Goal: Transaction & Acquisition: Purchase product/service

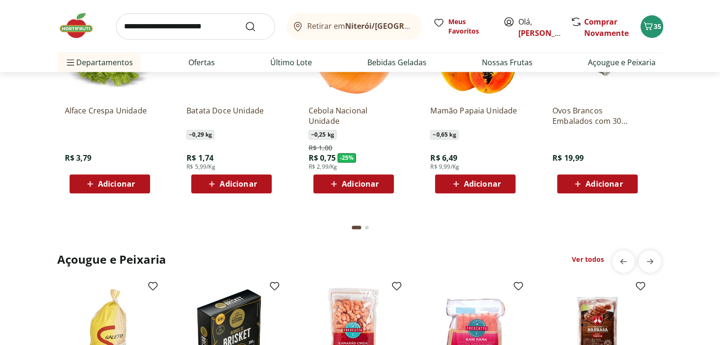
scroll to position [1136, 0]
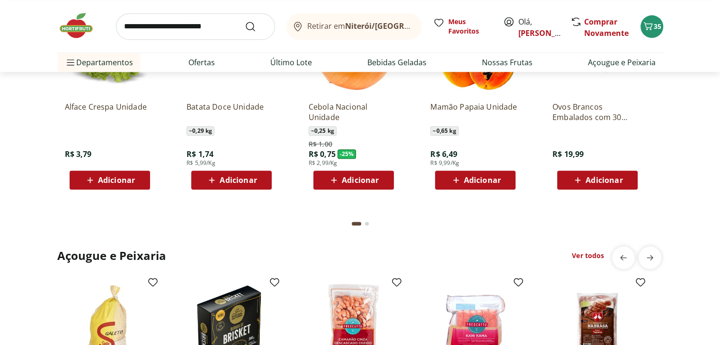
click at [368, 225] on button "Go to page 2 from fs-carousel" at bounding box center [367, 223] width 8 height 23
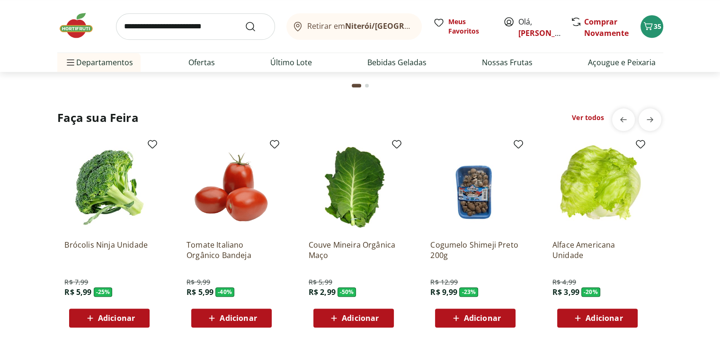
scroll to position [994, 0]
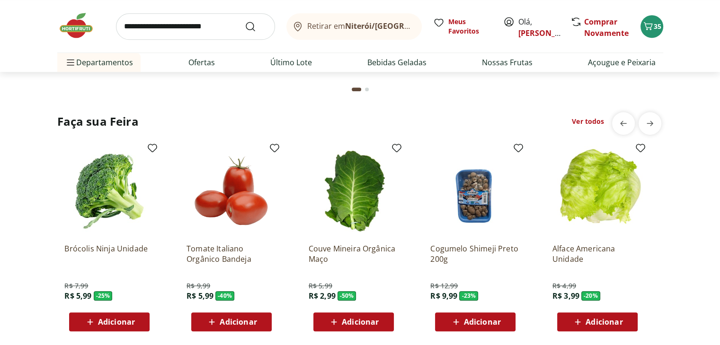
click at [117, 318] on span "Adicionar" at bounding box center [116, 322] width 37 height 8
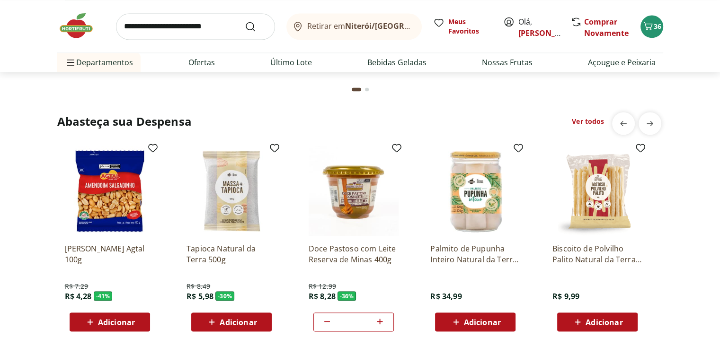
scroll to position [1562, 0]
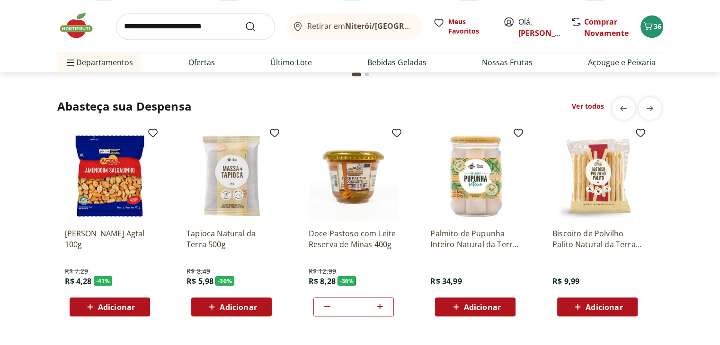
click at [326, 309] on icon at bounding box center [326, 306] width 11 height 11
type input "*"
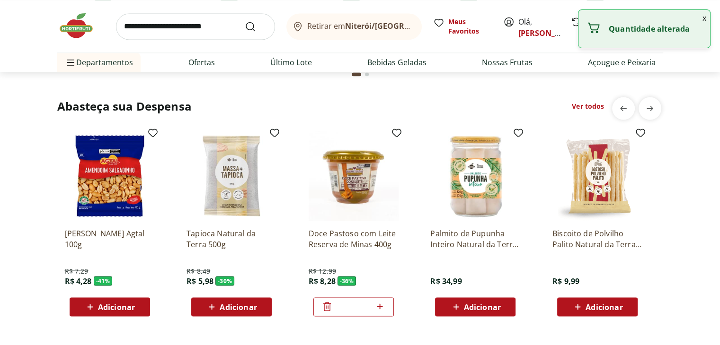
click at [326, 309] on icon at bounding box center [326, 306] width 11 height 11
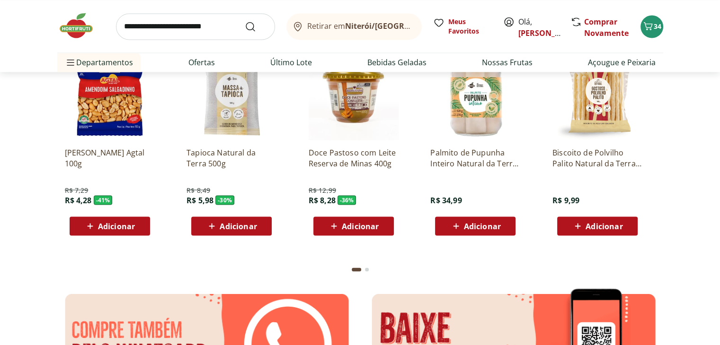
scroll to position [1656, 0]
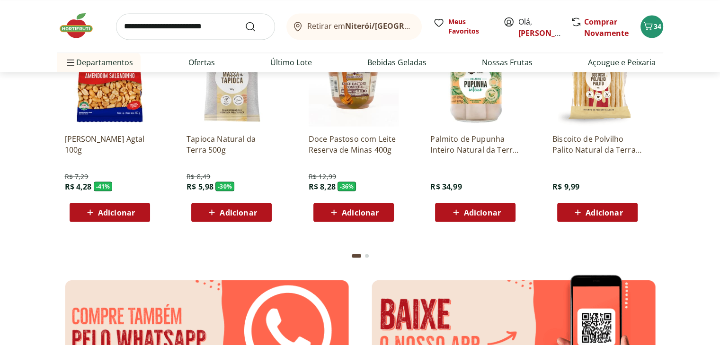
click at [368, 252] on button "Go to page 2 from fs-carousel" at bounding box center [367, 256] width 8 height 23
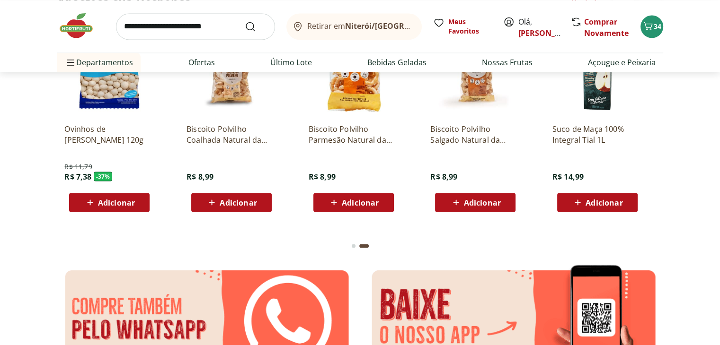
scroll to position [1704, 0]
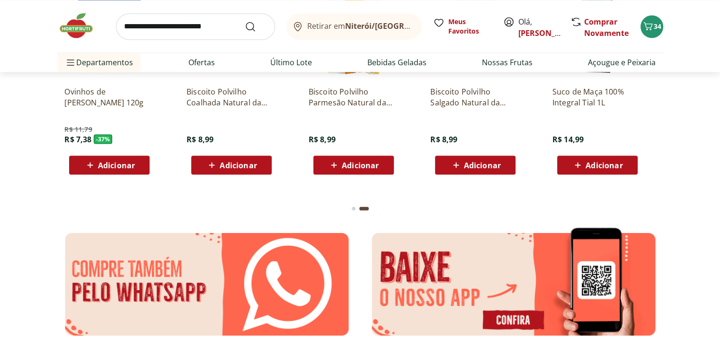
click at [354, 208] on div "Go to page 1 from fs-carousel" at bounding box center [354, 209] width 4 height 4
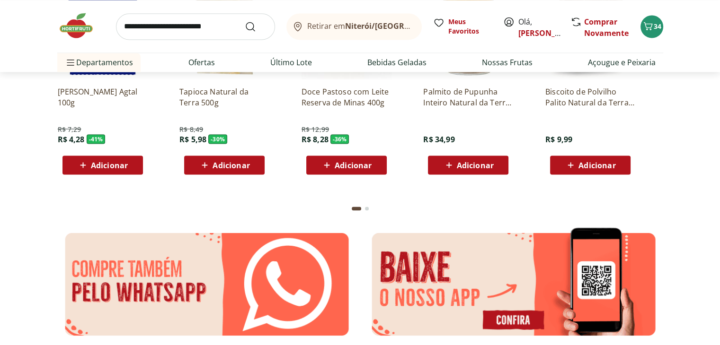
scroll to position [0, 0]
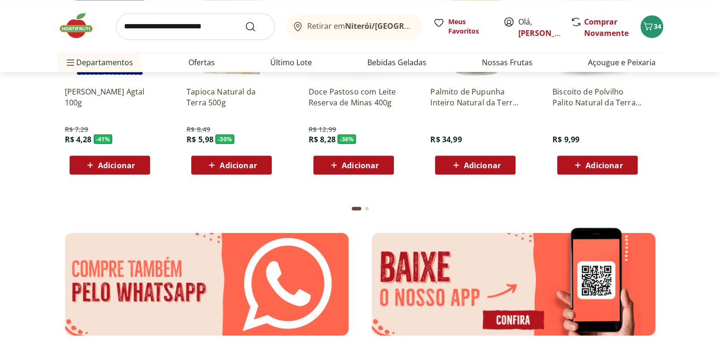
click at [353, 162] on span "Adicionar" at bounding box center [360, 165] width 37 height 8
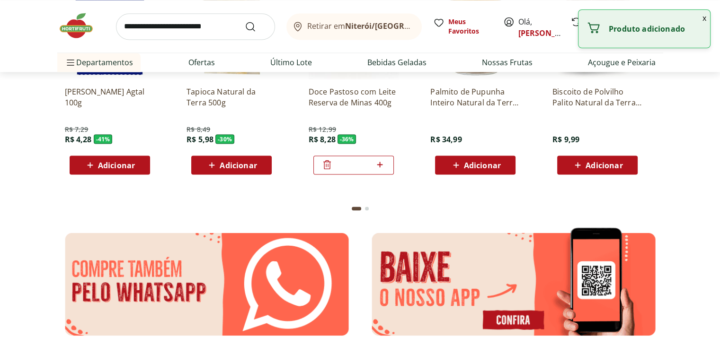
click at [380, 163] on icon at bounding box center [380, 165] width 6 height 6
type input "*"
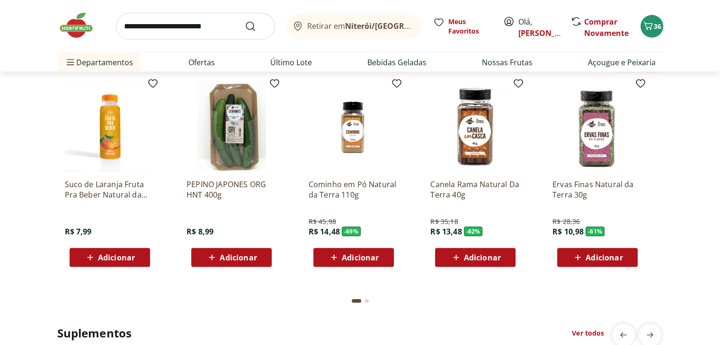
scroll to position [2035, 0]
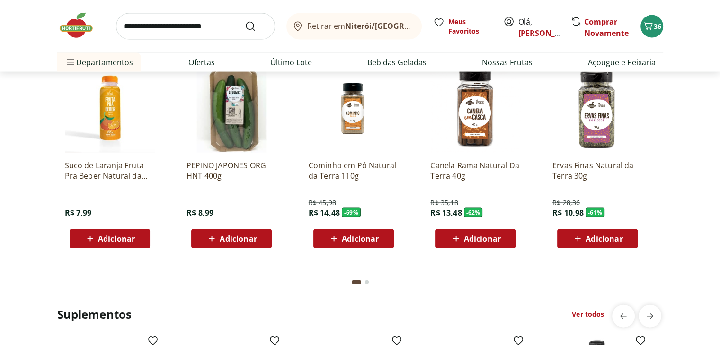
click at [360, 281] on div "Current page from fs-carousel" at bounding box center [356, 283] width 9 height 4
click at [365, 279] on button "Go to page 2 from fs-carousel" at bounding box center [367, 282] width 8 height 23
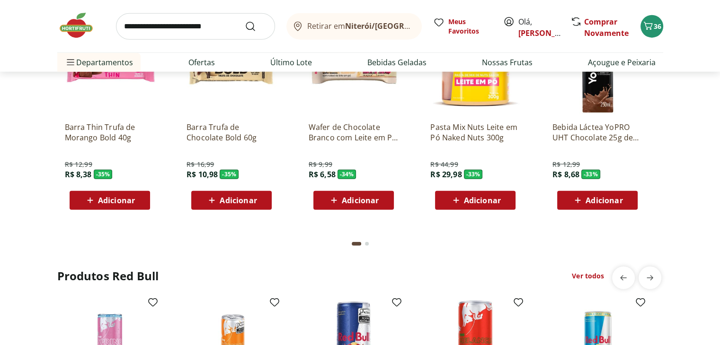
scroll to position [2366, 0]
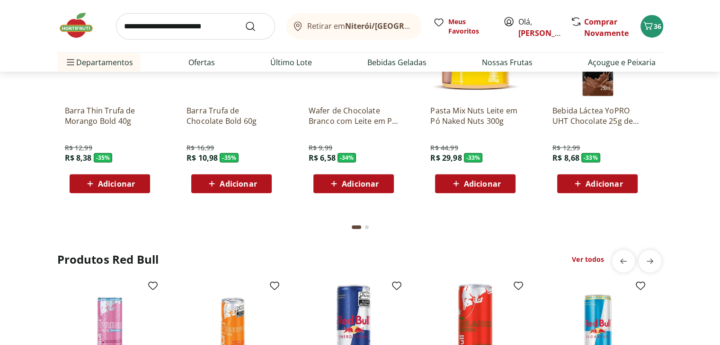
click at [365, 226] on div "Go to page 2 from fs-carousel" at bounding box center [367, 228] width 4 height 4
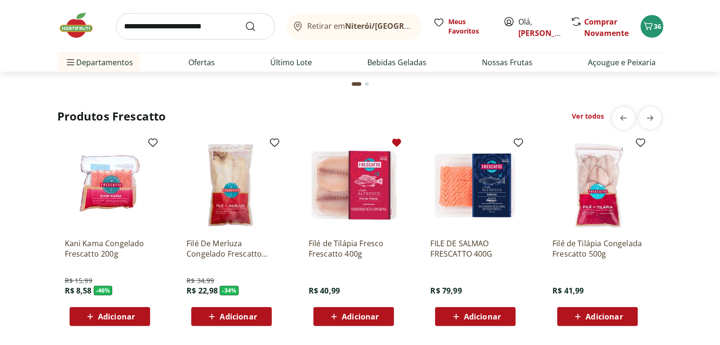
scroll to position [2792, 0]
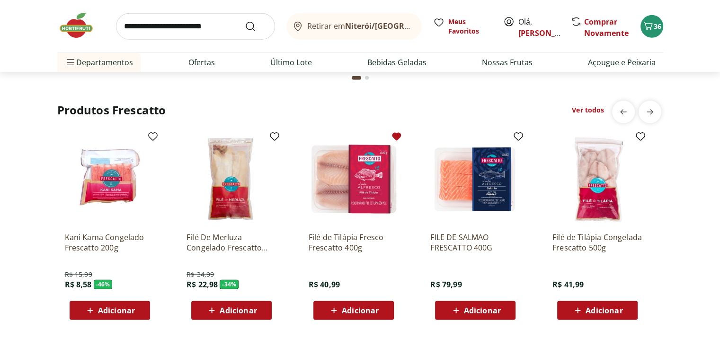
click at [356, 311] on span "Adicionar" at bounding box center [360, 311] width 37 height 8
click at [377, 309] on icon at bounding box center [380, 310] width 12 height 11
click at [378, 309] on icon at bounding box center [380, 311] width 6 height 6
type input "*"
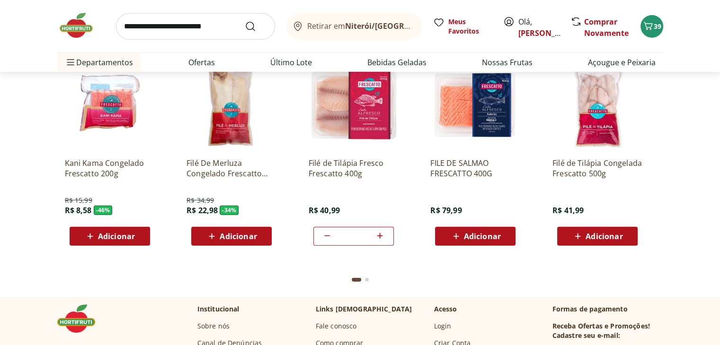
scroll to position [2887, 0]
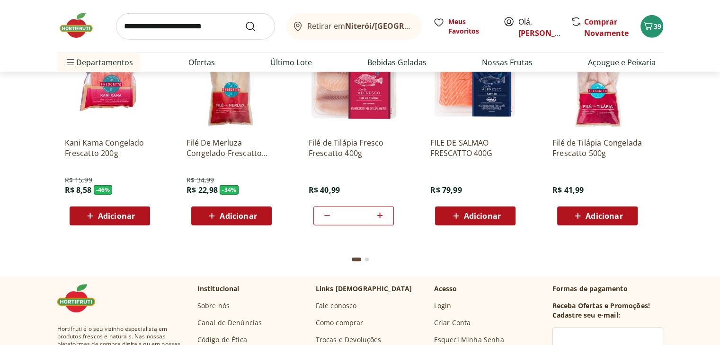
click at [367, 258] on div "Go to page 2 from fs-carousel" at bounding box center [367, 260] width 4 height 4
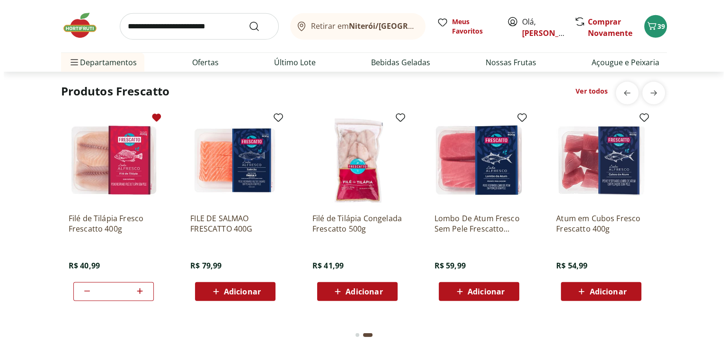
scroll to position [2756, 0]
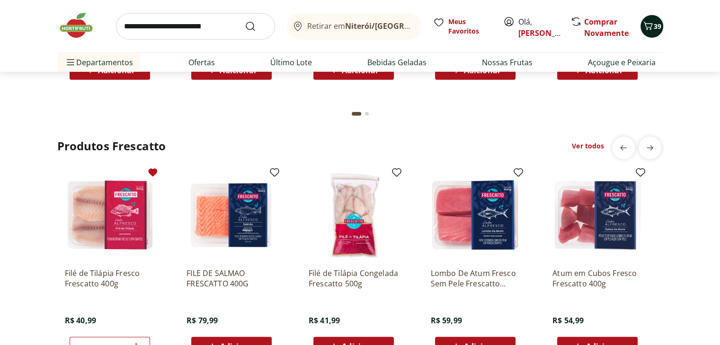
click at [647, 31] on span "Carrinho" at bounding box center [647, 26] width 11 height 12
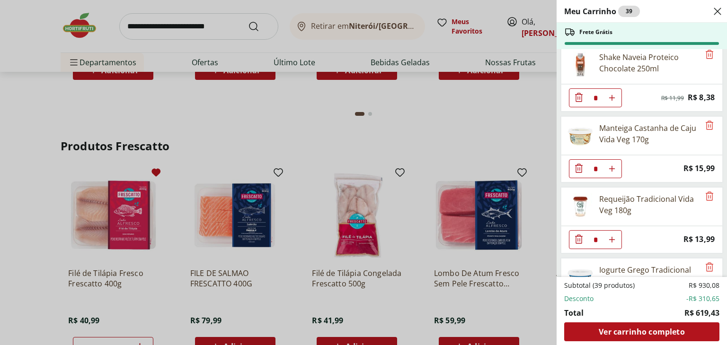
scroll to position [95, 0]
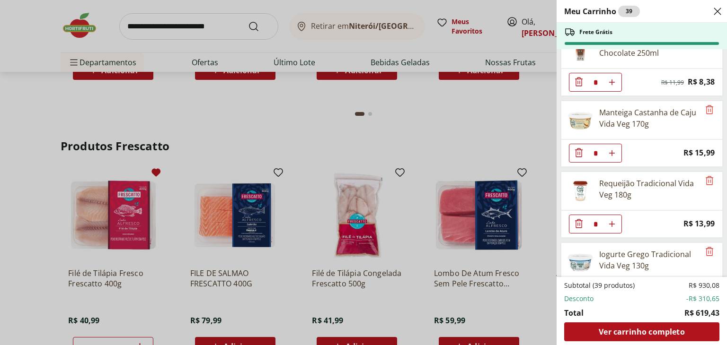
click at [611, 222] on icon "Aumentar Quantidade" at bounding box center [612, 225] width 8 height 8
type input "*"
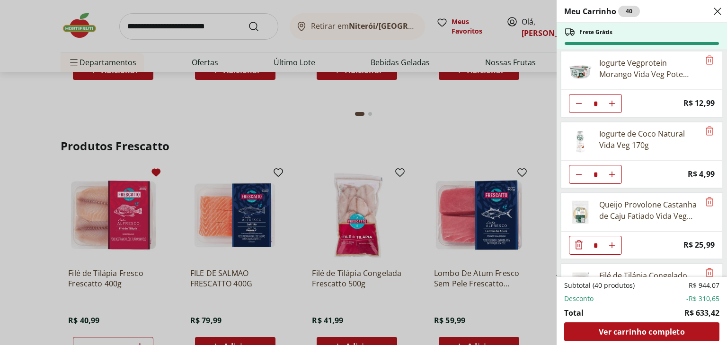
scroll to position [379, 0]
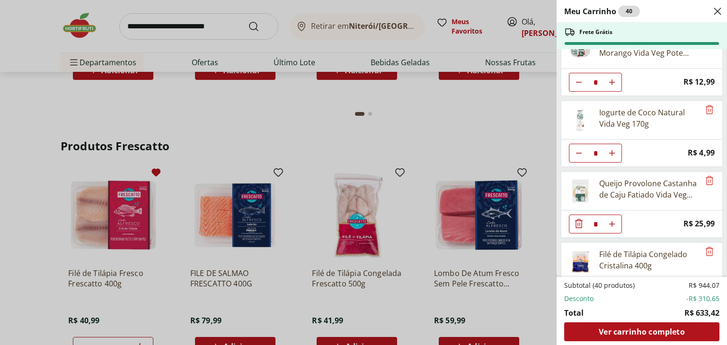
click at [613, 221] on use "Aumentar Quantidade" at bounding box center [612, 225] width 8 height 8
type input "*"
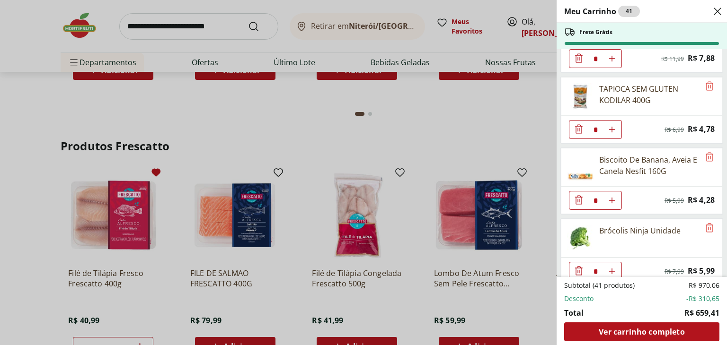
scroll to position [946, 0]
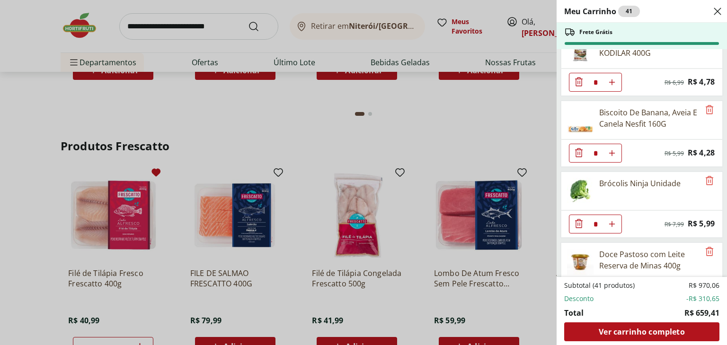
click at [577, 148] on icon "Diminuir Quantidade" at bounding box center [579, 152] width 8 height 9
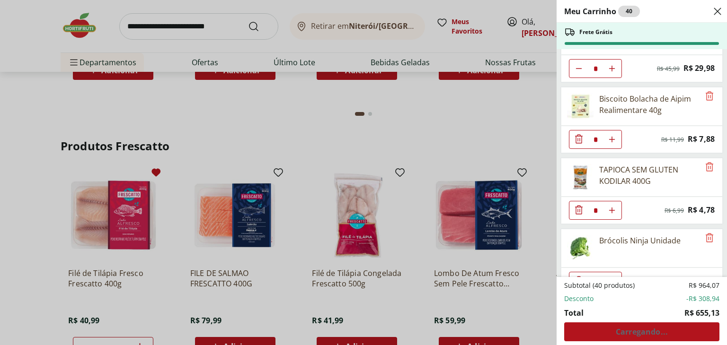
scroll to position [804, 0]
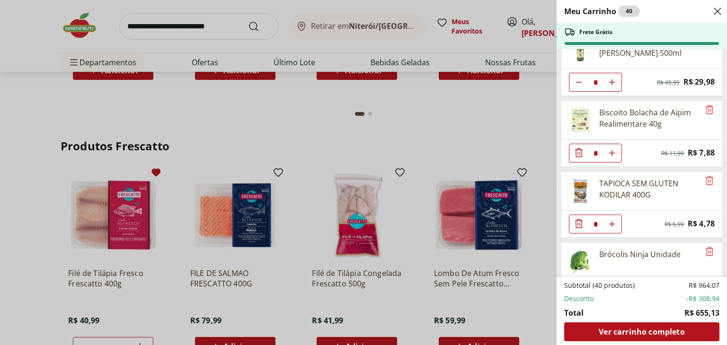
click at [574, 218] on icon "Diminuir Quantidade" at bounding box center [578, 223] width 11 height 11
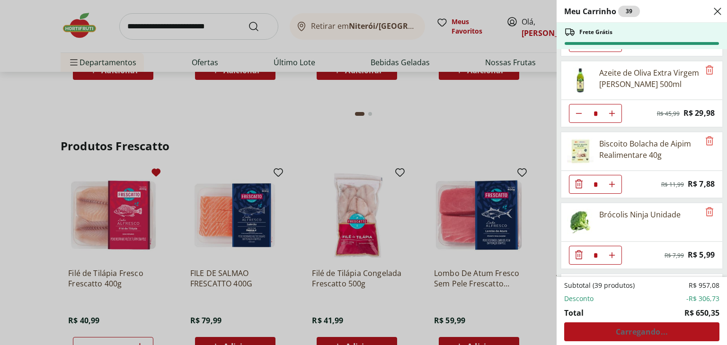
scroll to position [757, 0]
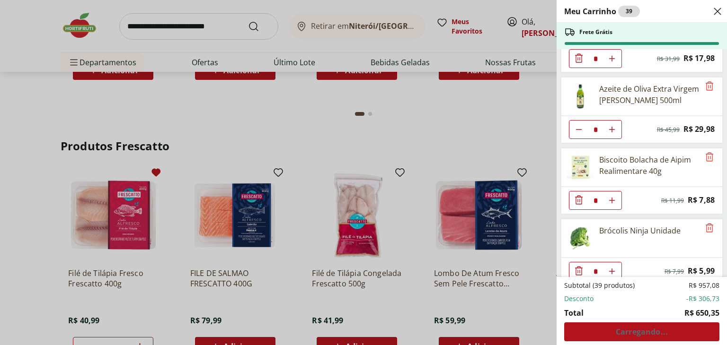
click at [576, 194] on icon "Diminuir Quantidade" at bounding box center [578, 199] width 11 height 11
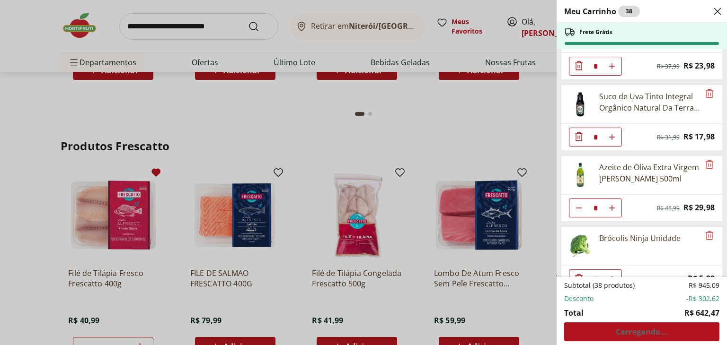
scroll to position [662, 0]
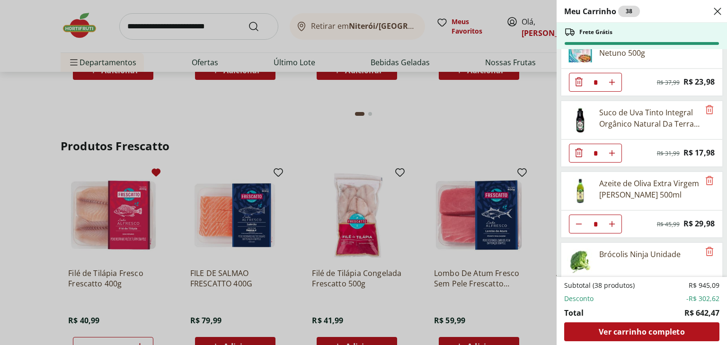
click at [577, 221] on icon "Diminuir Quantidade" at bounding box center [579, 225] width 8 height 8
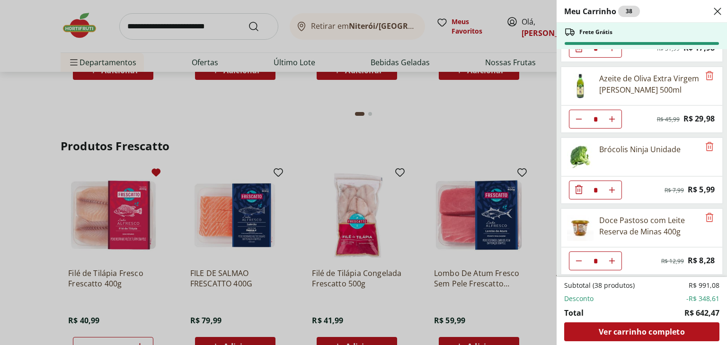
scroll to position [694, 0]
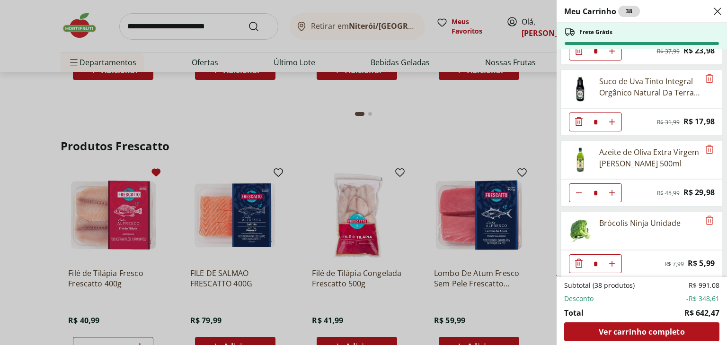
click at [611, 189] on use "Aumentar Quantidade" at bounding box center [612, 193] width 8 height 8
click at [581, 189] on icon "Diminuir Quantidade" at bounding box center [579, 193] width 8 height 8
type input "*"
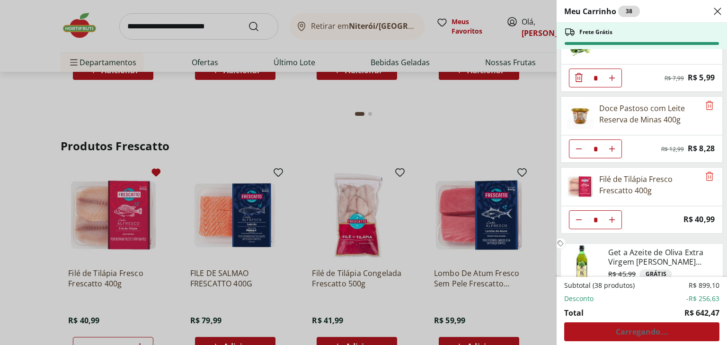
scroll to position [883, 0]
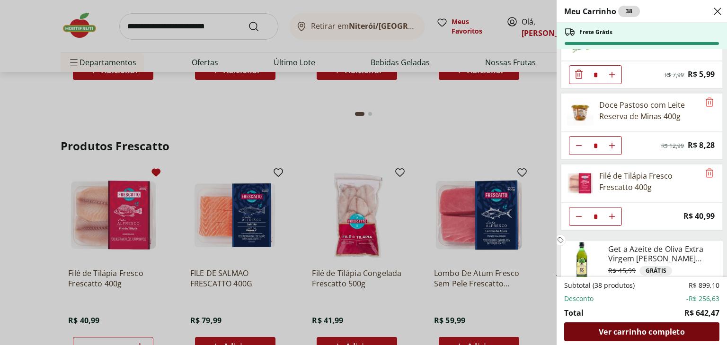
click at [636, 334] on span "Ver carrinho completo" at bounding box center [642, 332] width 86 height 8
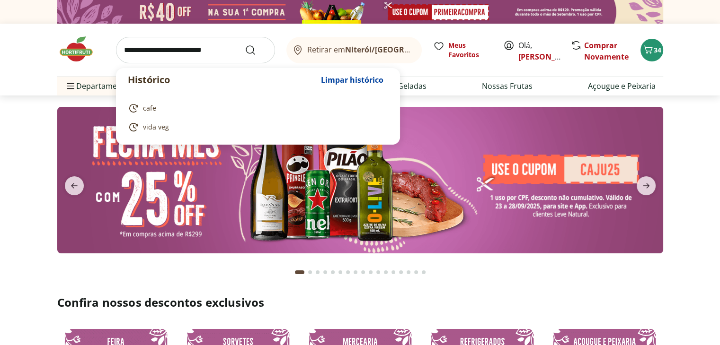
click at [207, 50] on input "search" at bounding box center [195, 50] width 159 height 26
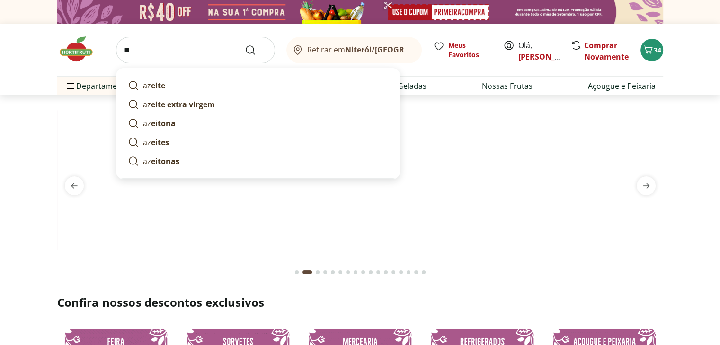
type input "*"
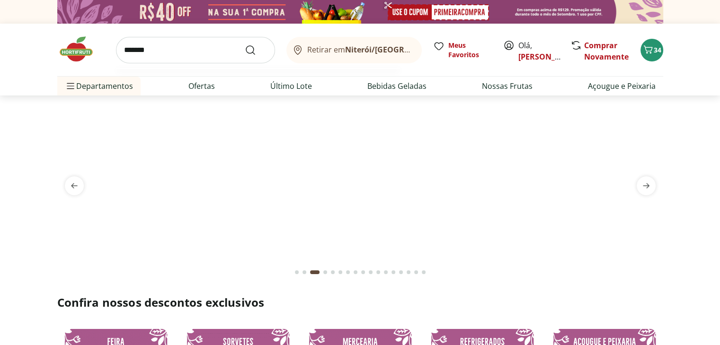
type input "*******"
click at [245, 44] on button "Submit Search" at bounding box center [256, 49] width 23 height 11
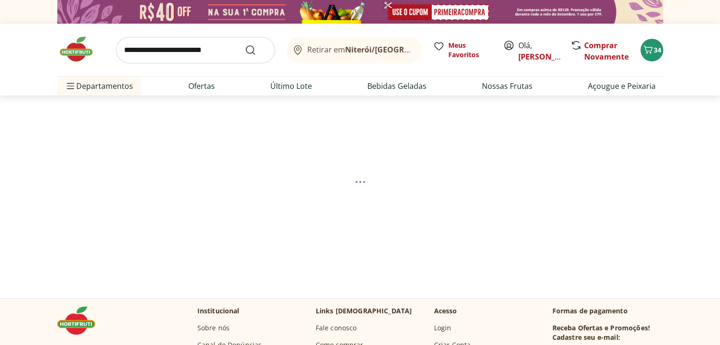
select select "**********"
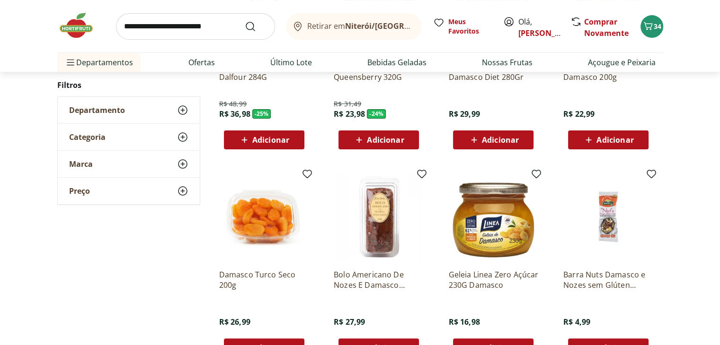
scroll to position [284, 0]
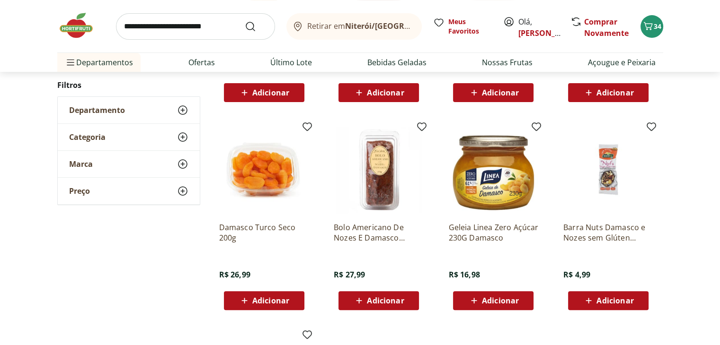
click at [256, 301] on span "Adicionar" at bounding box center [270, 301] width 37 height 8
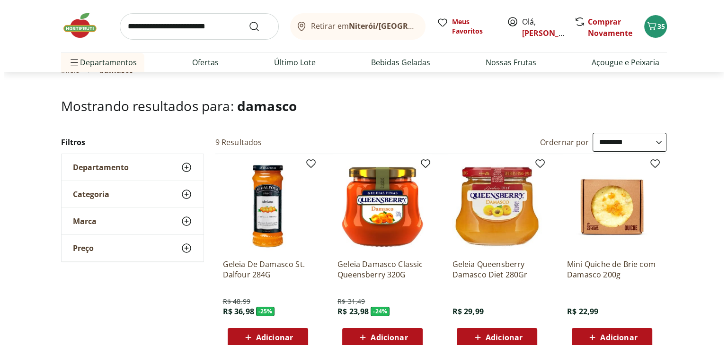
scroll to position [0, 0]
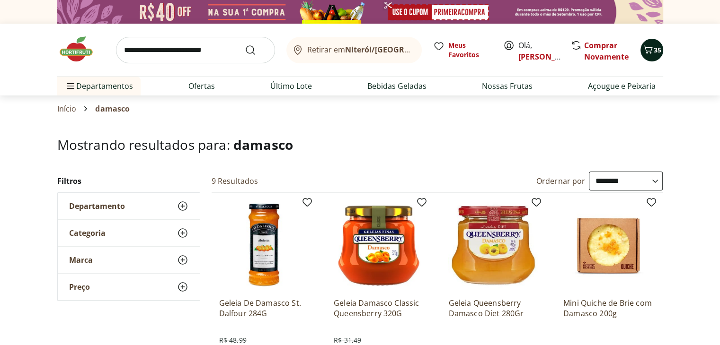
click at [651, 52] on icon "Carrinho" at bounding box center [647, 49] width 9 height 8
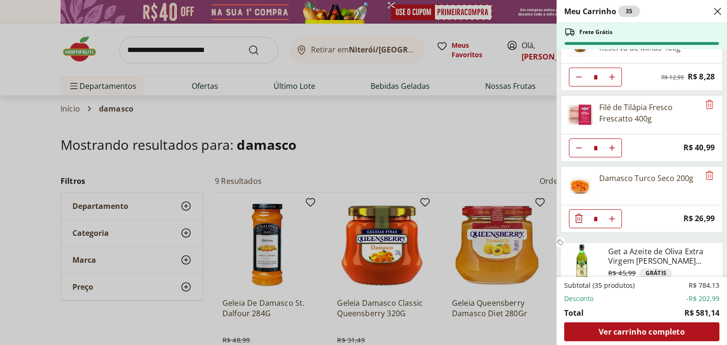
scroll to position [812, 0]
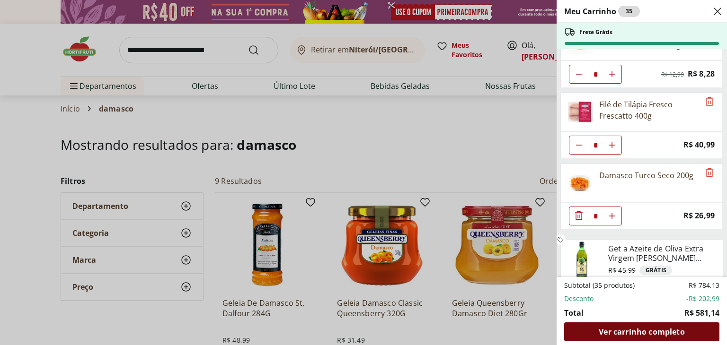
click at [636, 331] on span "Ver carrinho completo" at bounding box center [642, 332] width 86 height 8
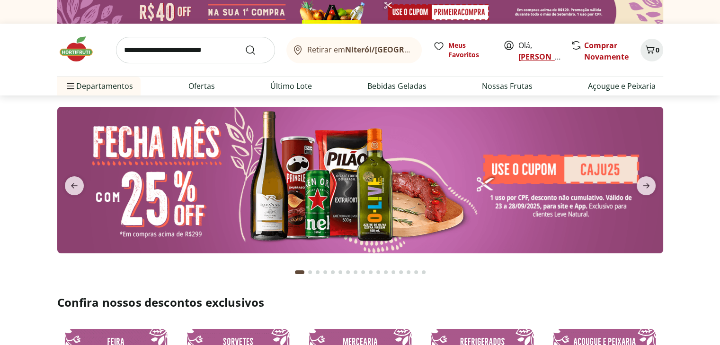
click at [525, 55] on link "[PERSON_NAME]" at bounding box center [549, 57] width 62 height 10
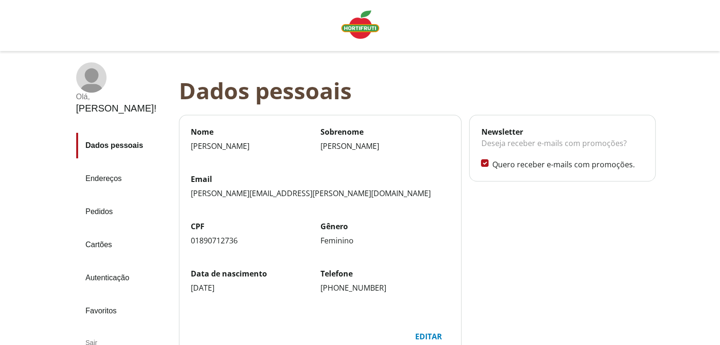
scroll to position [47, 0]
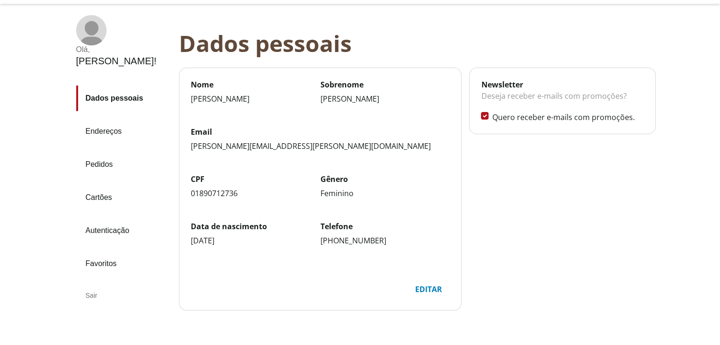
click at [78, 41] on rect at bounding box center [91, 30] width 30 height 30
